Goal: Task Accomplishment & Management: Manage account settings

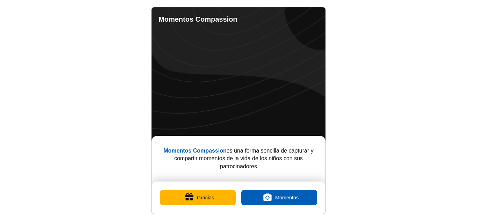
click at [197, 198] on button "Gracias" at bounding box center [198, 197] width 76 height 15
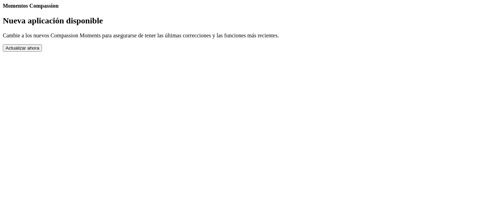
drag, startPoint x: 0, startPoint y: 0, endPoint x: 315, endPoint y: 21, distance: 315.3
click at [3, 9] on link "Ajustes" at bounding box center [3, 9] width 0 height 0
select select "es"
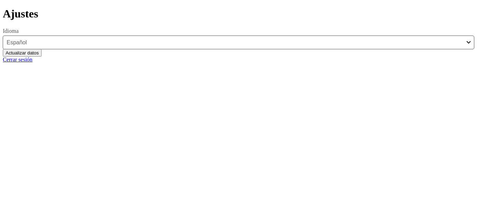
click at [42, 57] on button "Actualizar datos" at bounding box center [22, 52] width 39 height 7
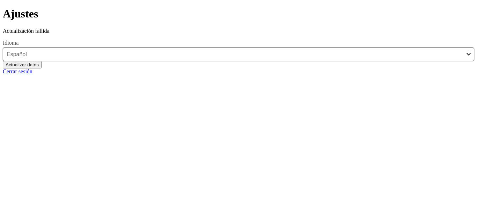
click at [42, 68] on button "Actualizar datos" at bounding box center [22, 64] width 39 height 7
click at [3, 7] on link "Atrás" at bounding box center [3, 7] width 0 height 0
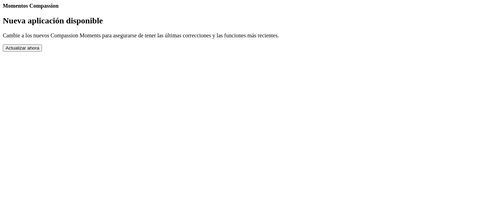
click at [42, 52] on button "Actualizar ahora" at bounding box center [22, 47] width 39 height 7
